Goal: Navigation & Orientation: Find specific page/section

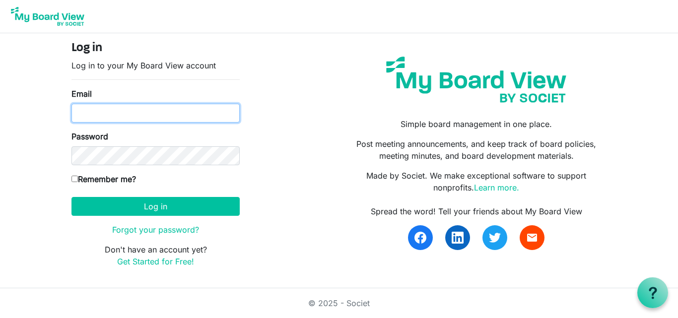
type input "[PERSON_NAME][EMAIL_ADDRESS][DOMAIN_NAME]"
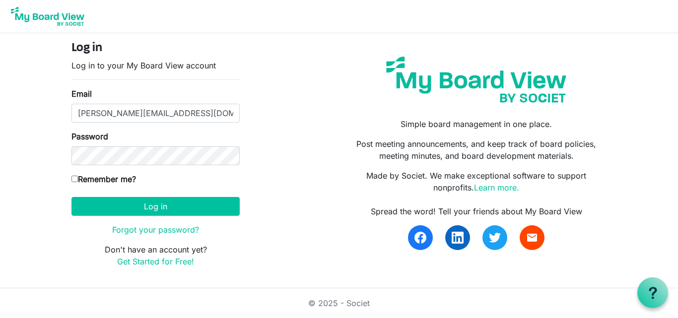
click at [75, 180] on input "Remember me?" at bounding box center [75, 179] width 6 height 6
checkbox input "true"
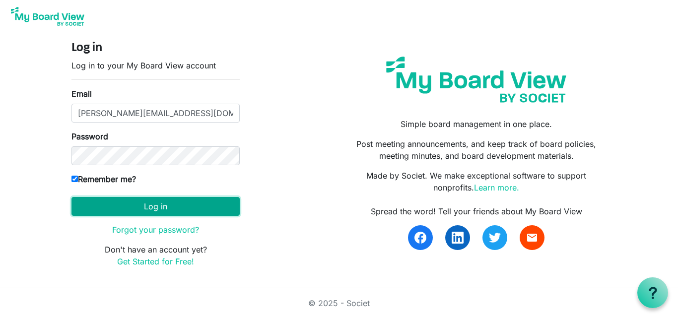
click at [135, 202] on button "Log in" at bounding box center [156, 206] width 168 height 19
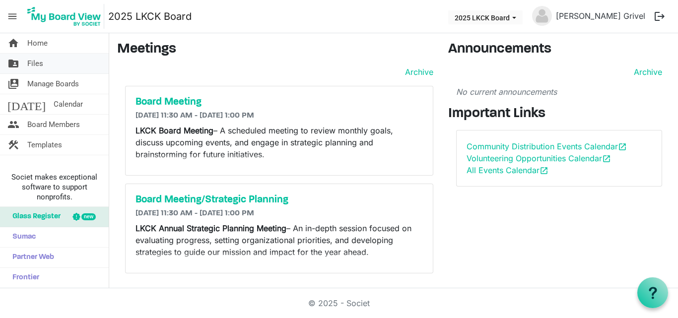
click at [67, 64] on link "folder_shared Files" at bounding box center [54, 64] width 109 height 20
